Goal: Subscribe to service/newsletter

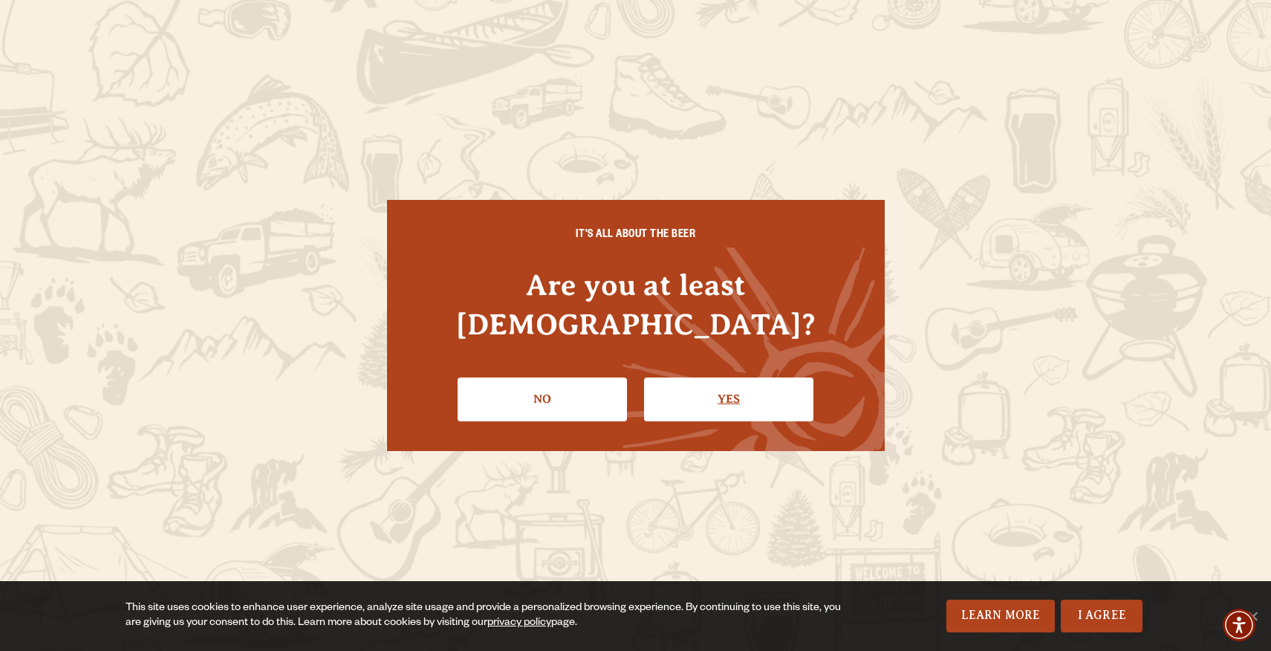
click at [689, 377] on link "Yes" at bounding box center [728, 398] width 169 height 43
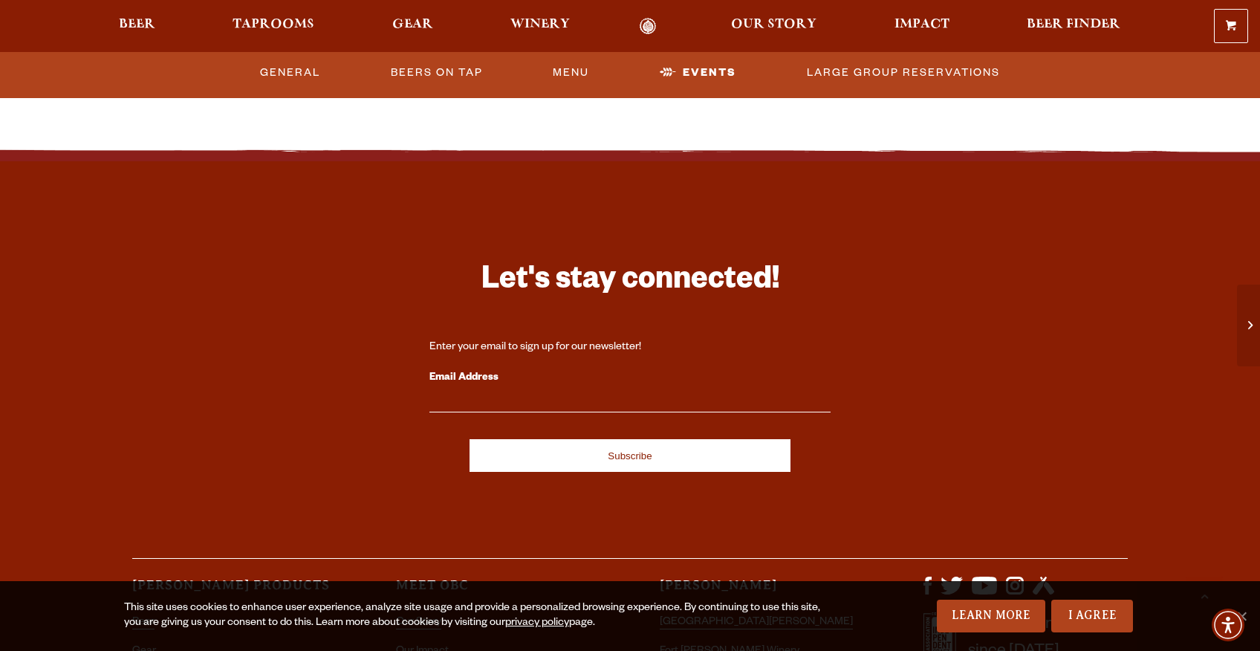
scroll to position [4104, 0]
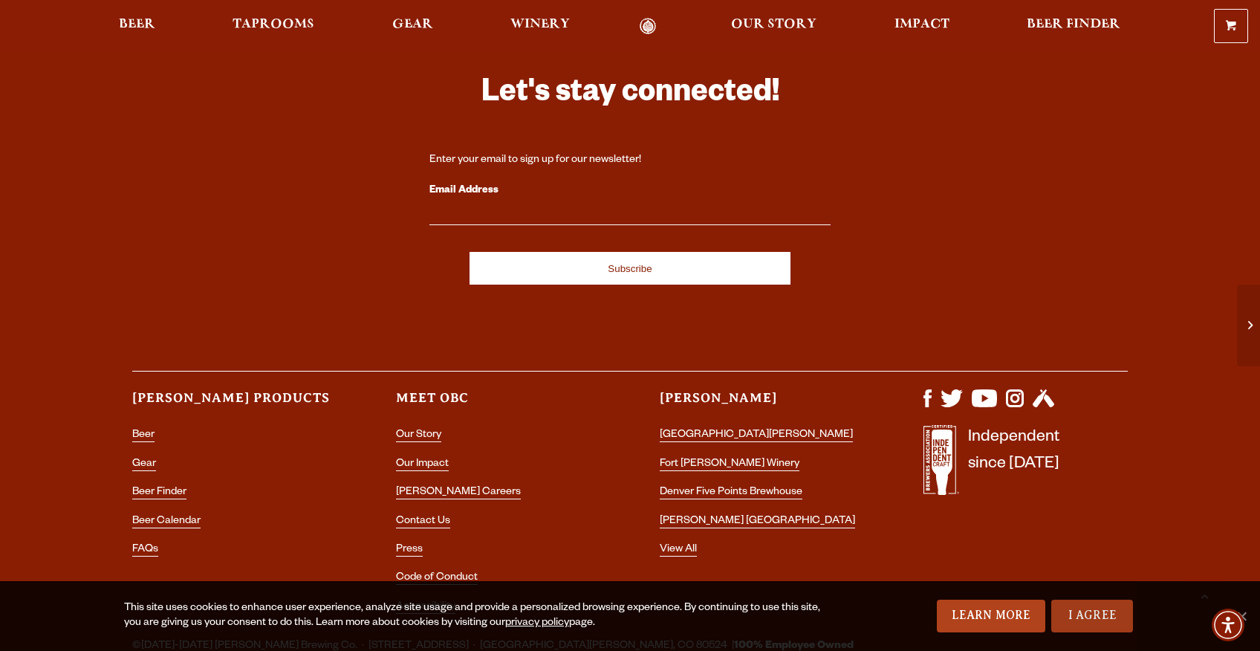
click at [1090, 611] on link "I Agree" at bounding box center [1092, 615] width 82 height 33
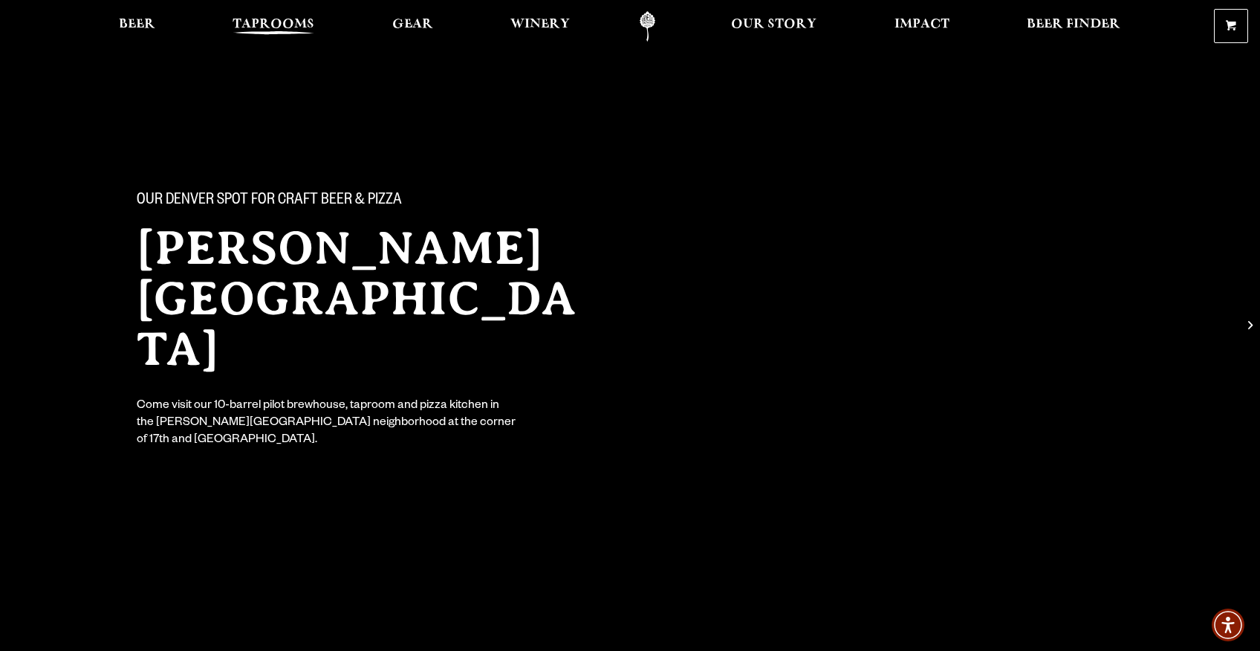
scroll to position [0, 0]
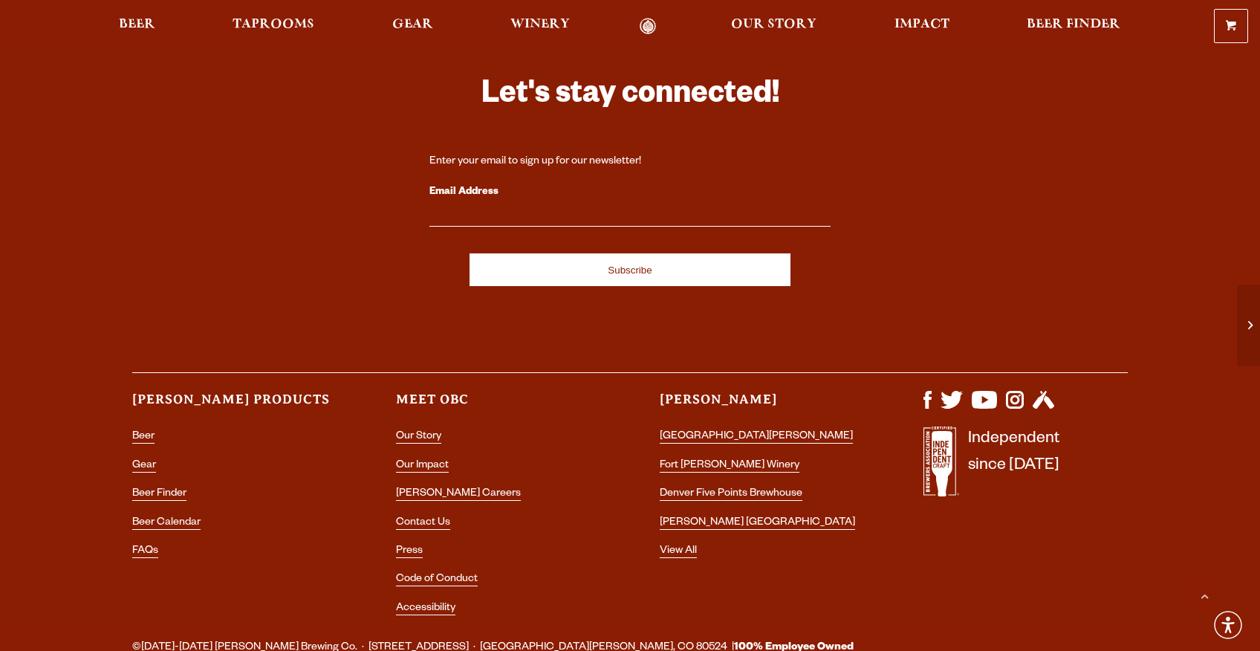
scroll to position [4104, 0]
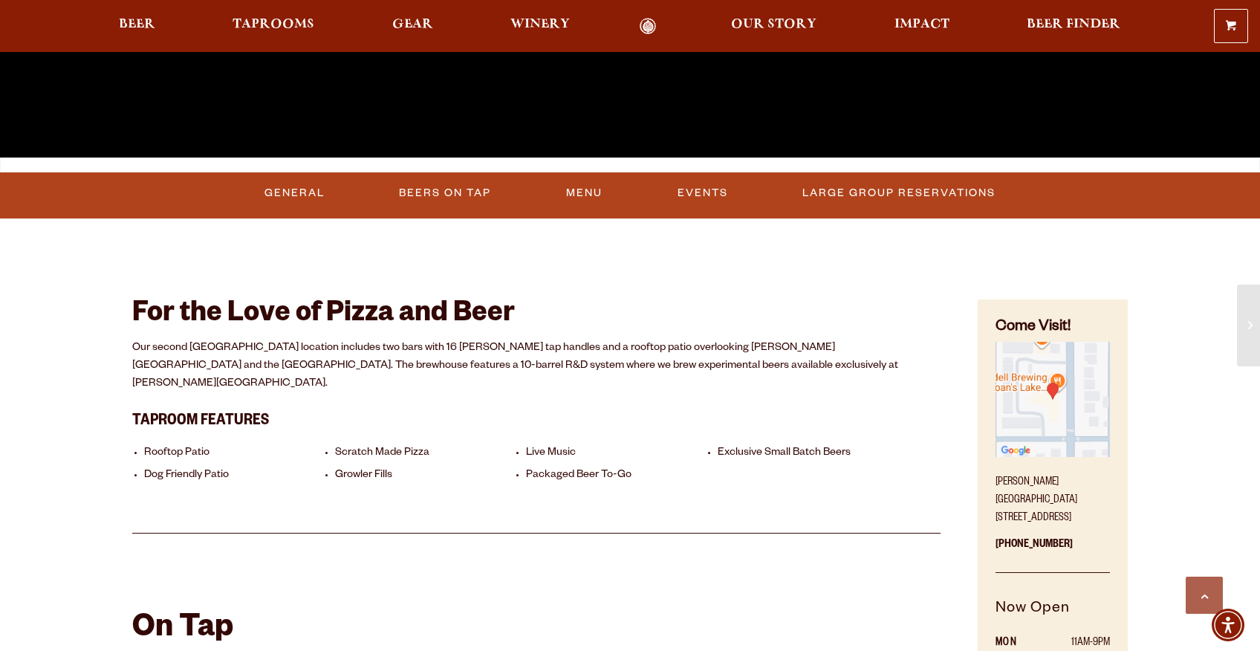
scroll to position [520, 0]
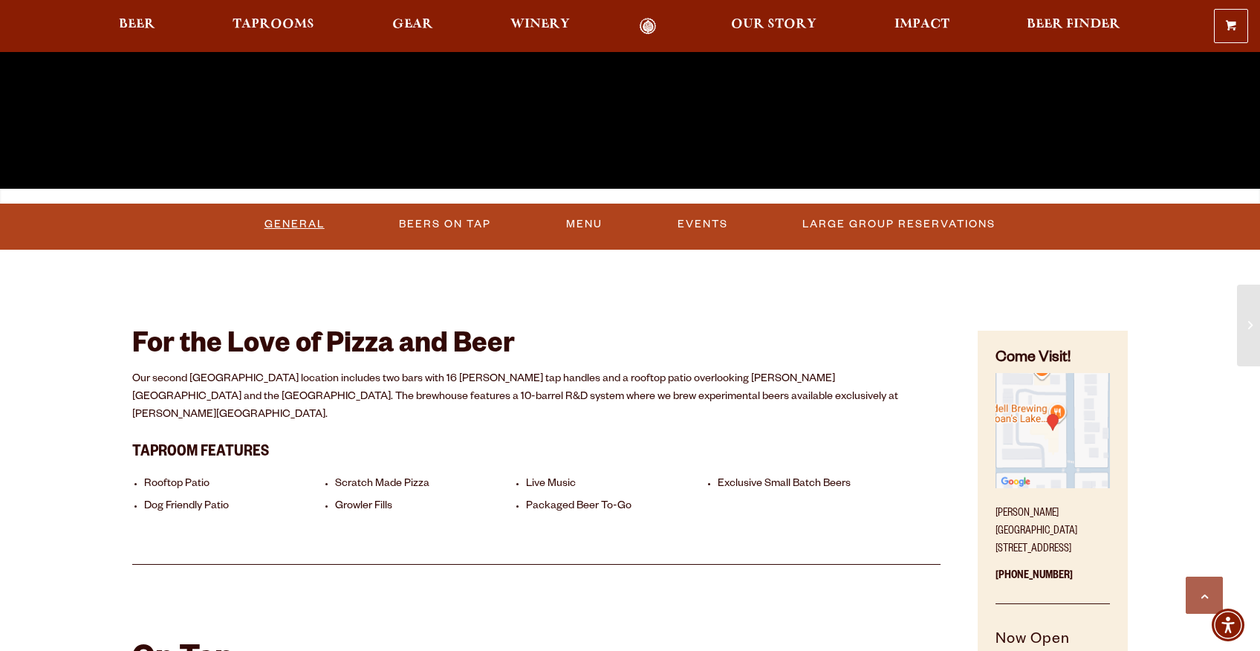
click at [320, 220] on link "General" at bounding box center [294, 224] width 72 height 34
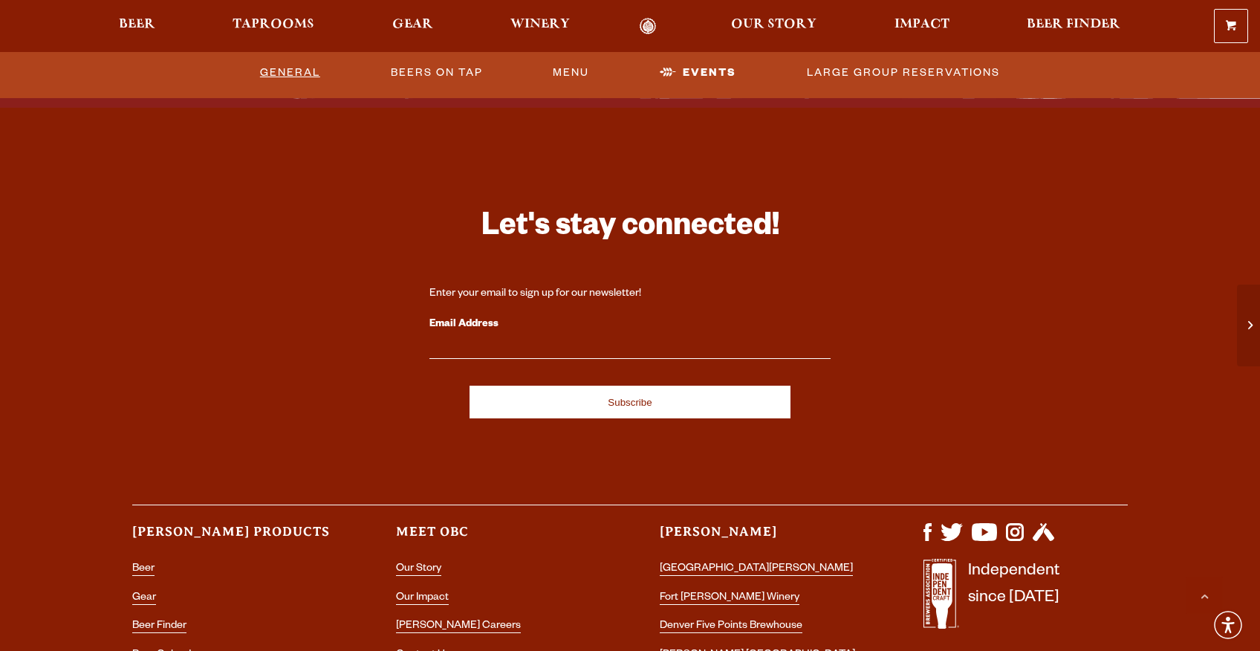
scroll to position [3988, 0]
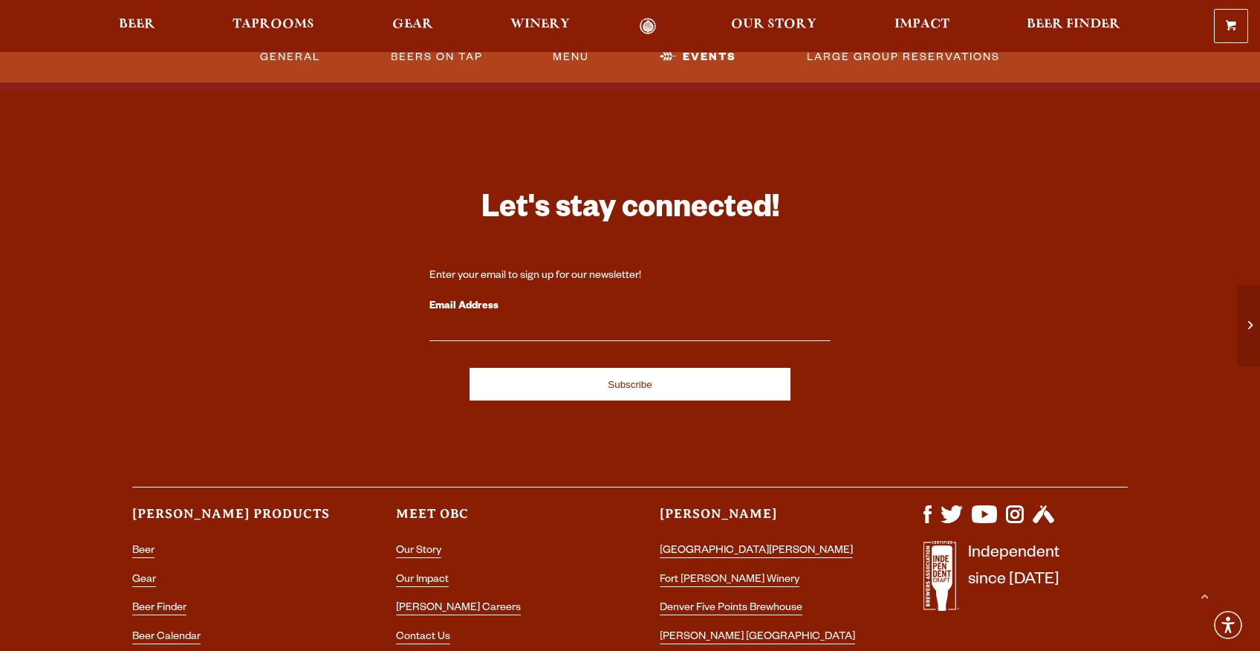
click at [450, 297] on label "Email Address" at bounding box center [629, 306] width 401 height 19
click at [450, 322] on input "Email Address" at bounding box center [629, 331] width 401 height 19
click at [470, 269] on div "Enter your email to sign up for our newsletter!" at bounding box center [629, 276] width 401 height 15
click at [579, 269] on div "Enter your email to sign up for our newsletter!" at bounding box center [629, 276] width 401 height 15
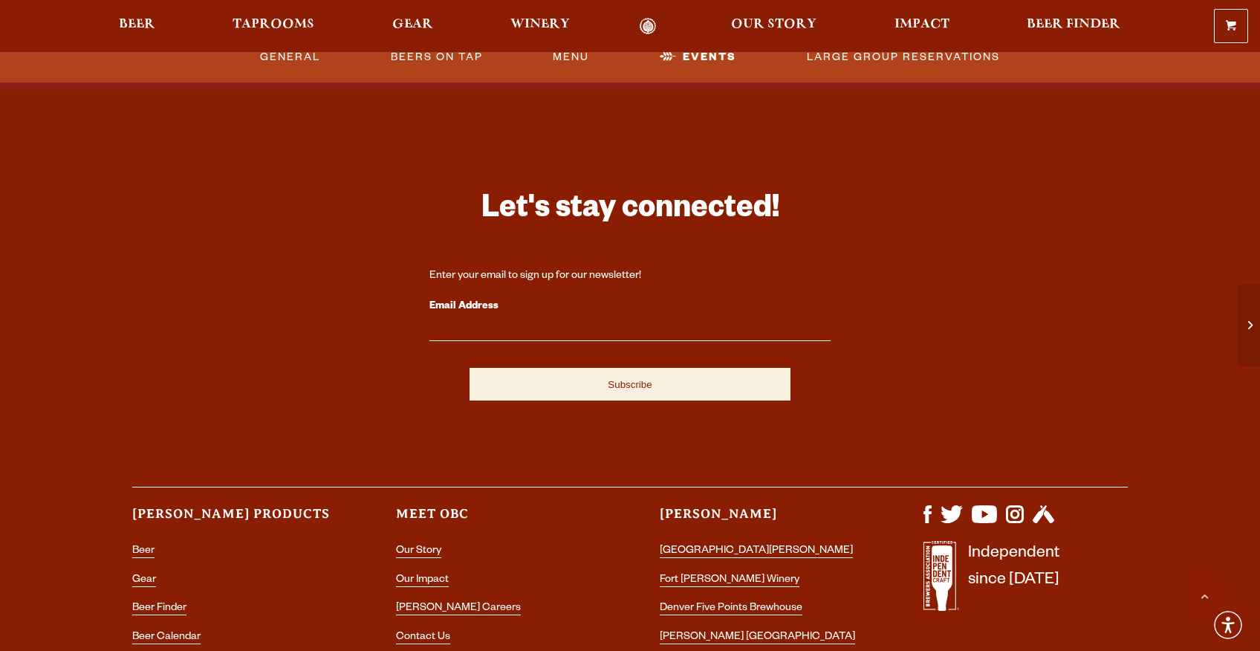
click at [582, 368] on input "Subscribe" at bounding box center [629, 384] width 321 height 33
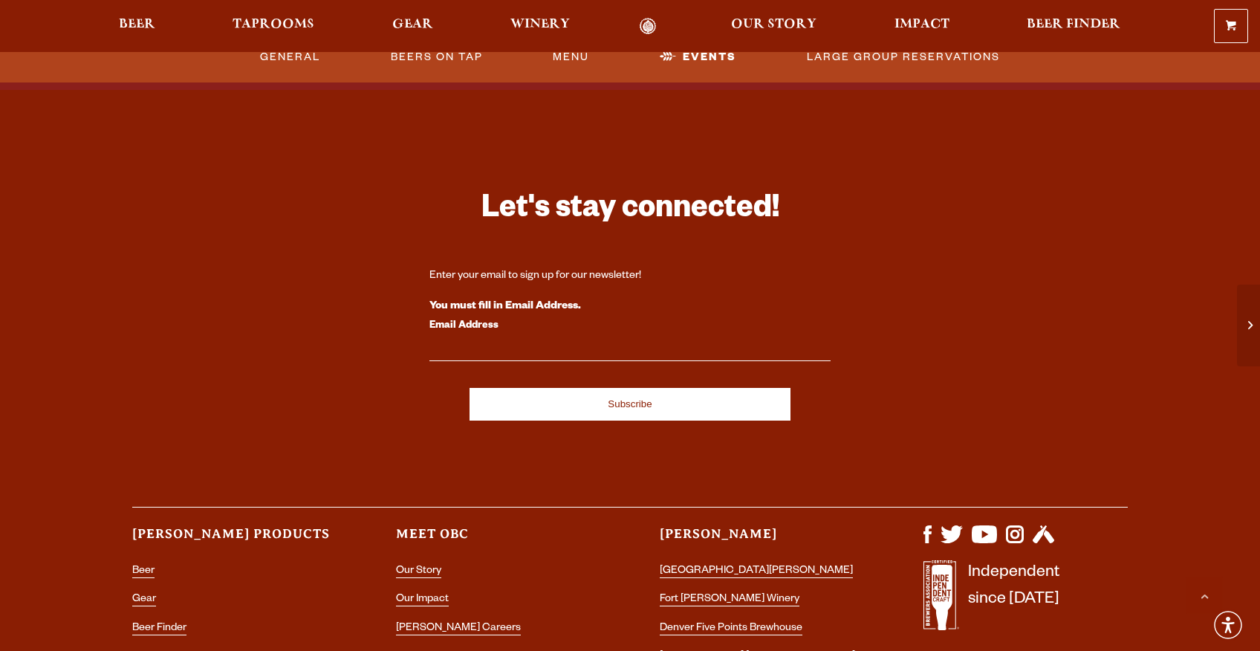
click at [483, 297] on div "You must fill in Email Address." at bounding box center [629, 306] width 401 height 19
click at [446, 316] on label "Email Address" at bounding box center [629, 325] width 401 height 19
click at [446, 342] on input "Email Address" at bounding box center [629, 351] width 401 height 19
